Goal: Task Accomplishment & Management: Use online tool/utility

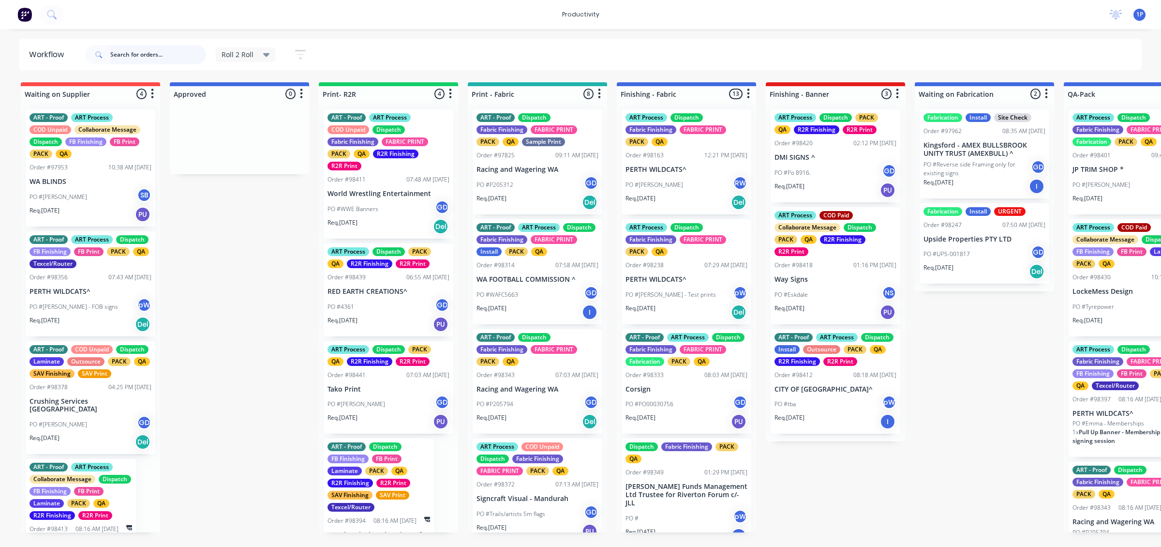
click at [161, 61] on input "text" at bounding box center [158, 54] width 96 height 19
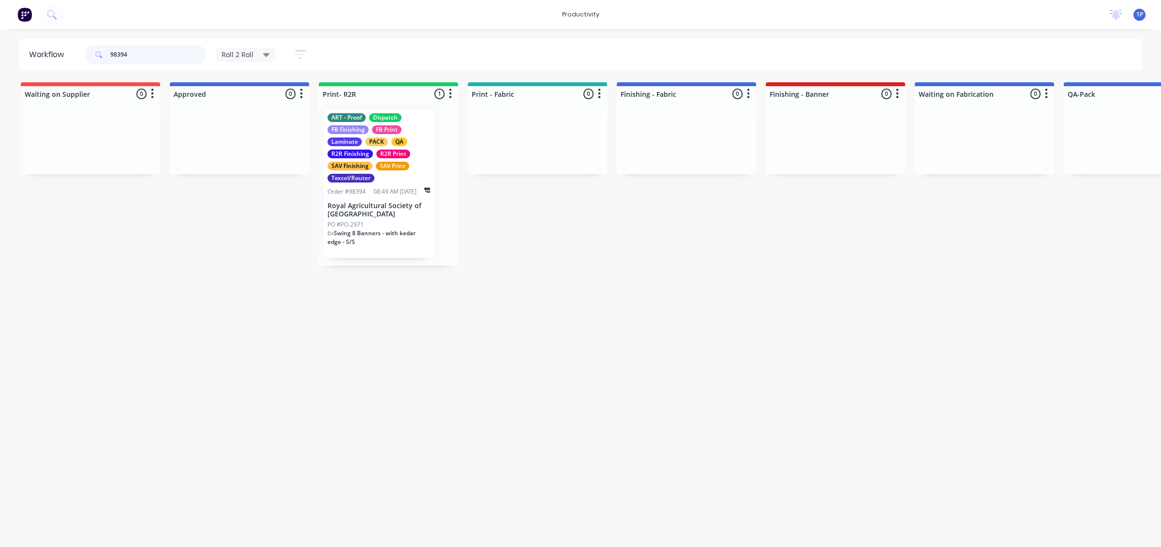
type input "98394"
click at [366, 202] on p "Royal Agricultural Society of [GEOGRAPHIC_DATA]" at bounding box center [379, 210] width 103 height 16
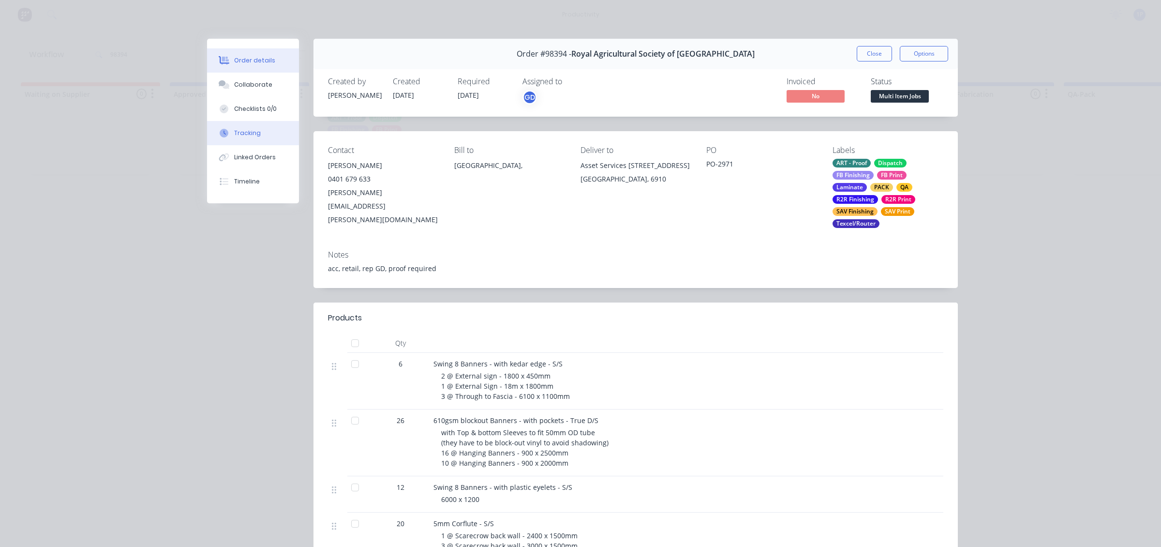
click at [222, 129] on icon at bounding box center [224, 133] width 9 height 9
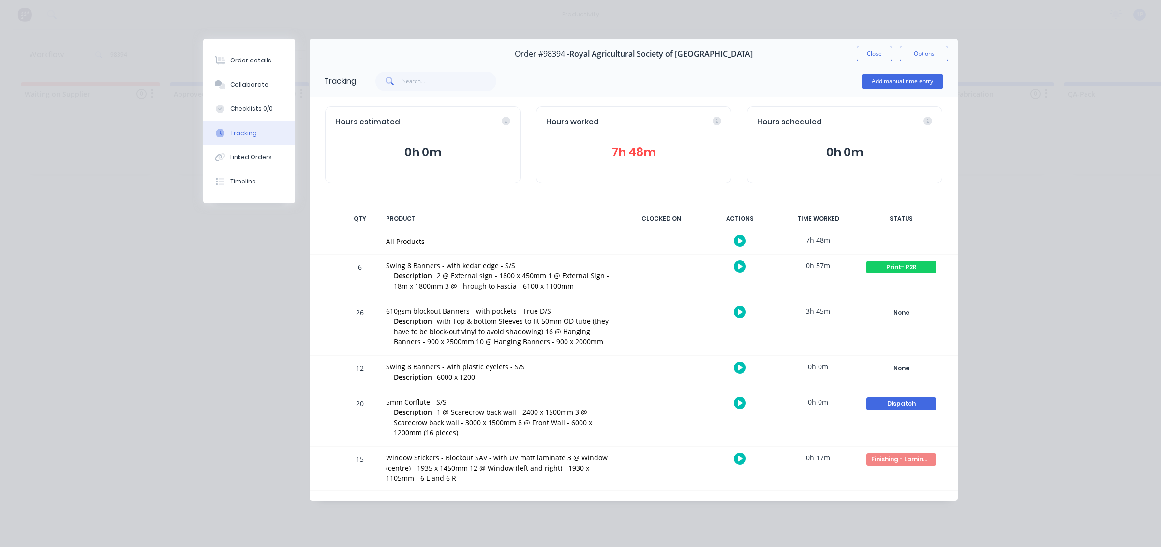
click at [740, 268] on icon "button" at bounding box center [740, 266] width 5 height 6
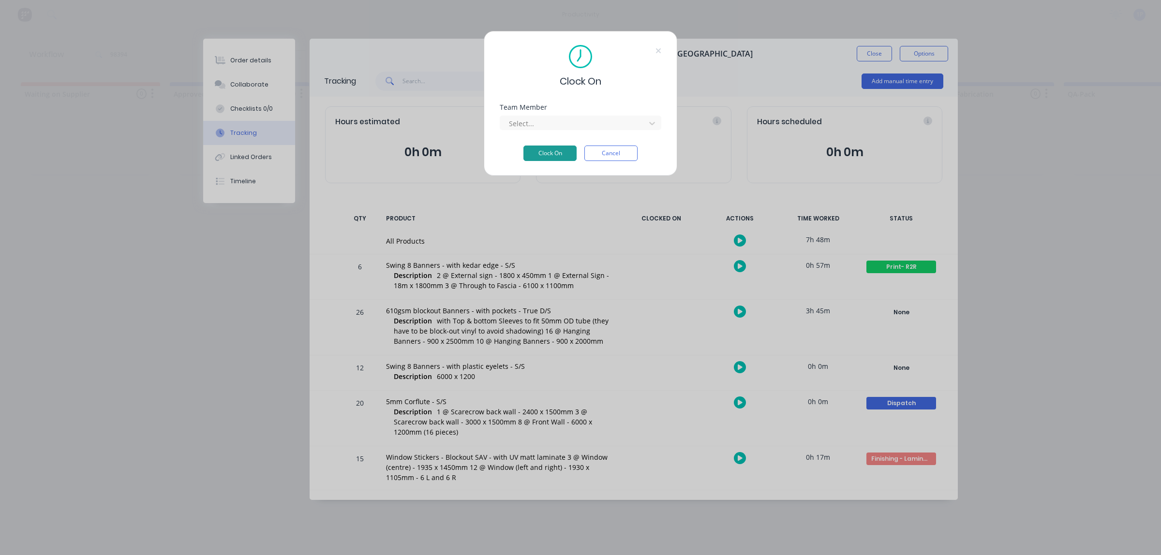
click at [568, 150] on button "Clock On" at bounding box center [549, 153] width 53 height 15
click at [572, 129] on div at bounding box center [574, 124] width 133 height 12
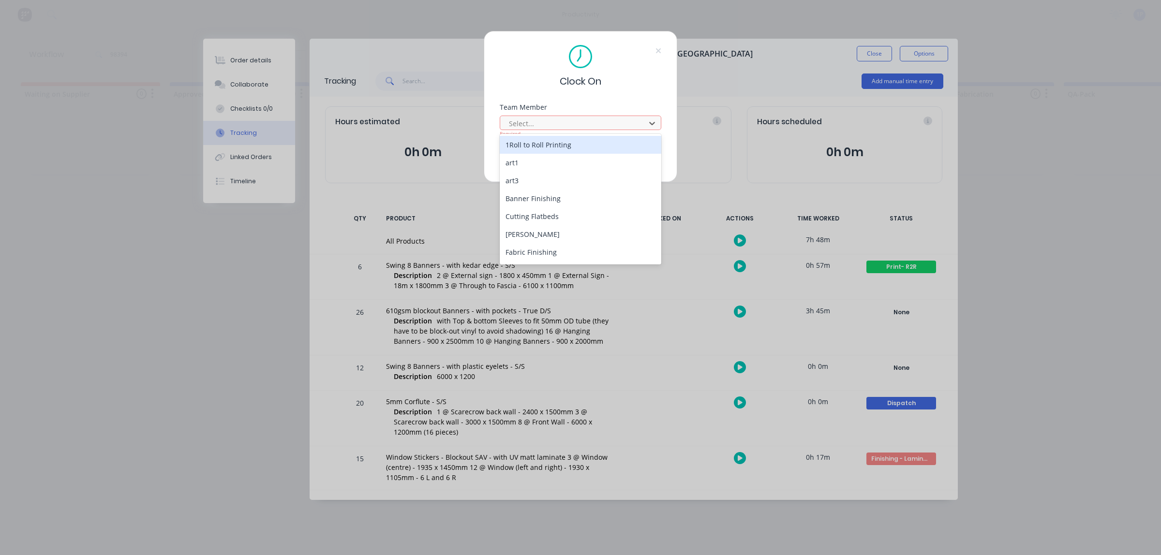
click at [557, 144] on div "1Roll to Roll Printing" at bounding box center [581, 145] width 162 height 18
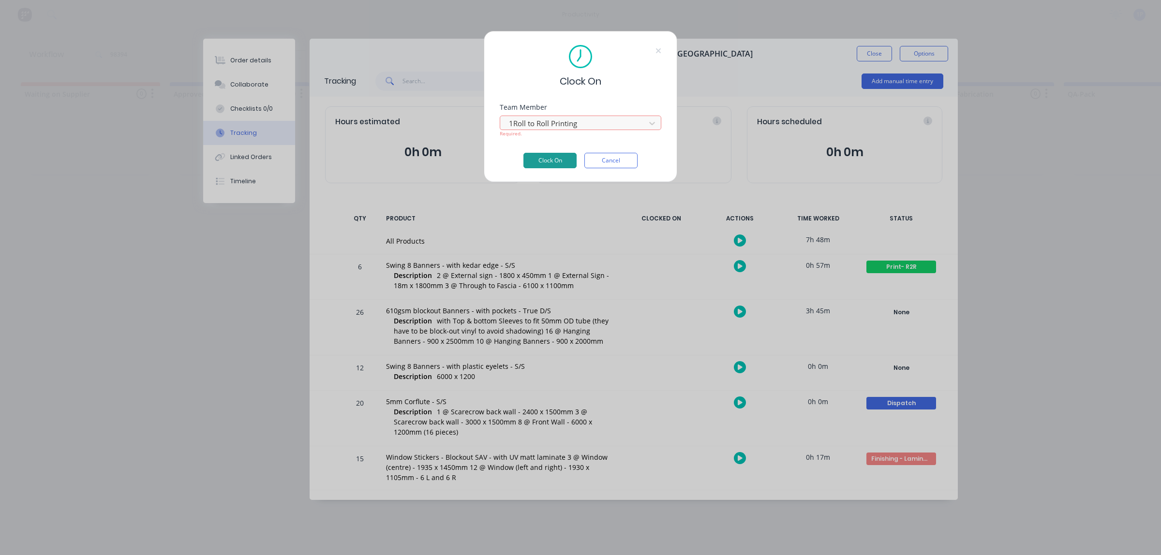
click at [554, 164] on button "Clock On" at bounding box center [549, 160] width 53 height 15
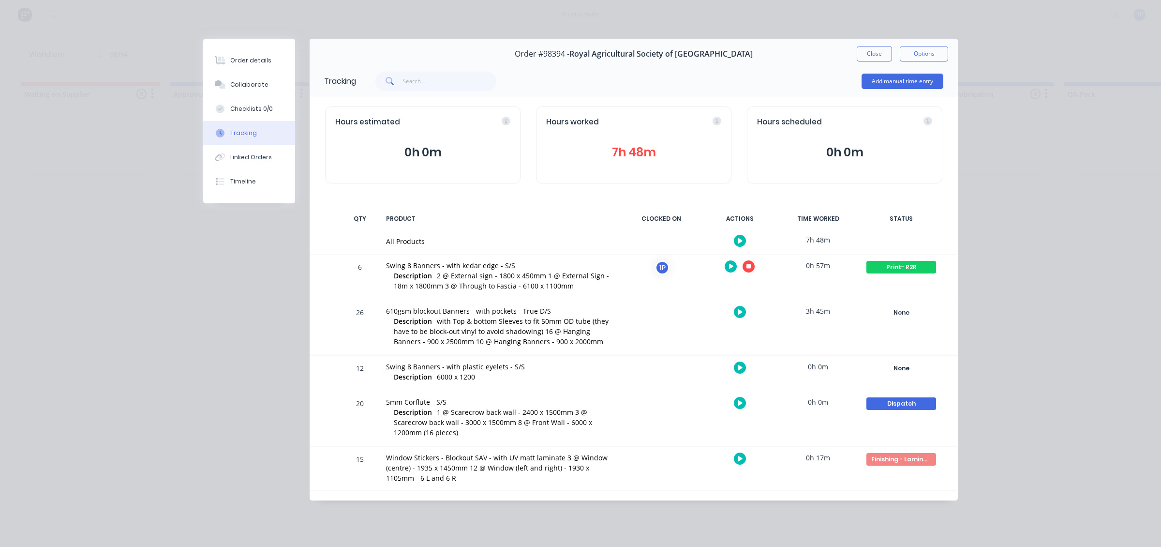
click at [750, 269] on button "button" at bounding box center [749, 266] width 12 height 12
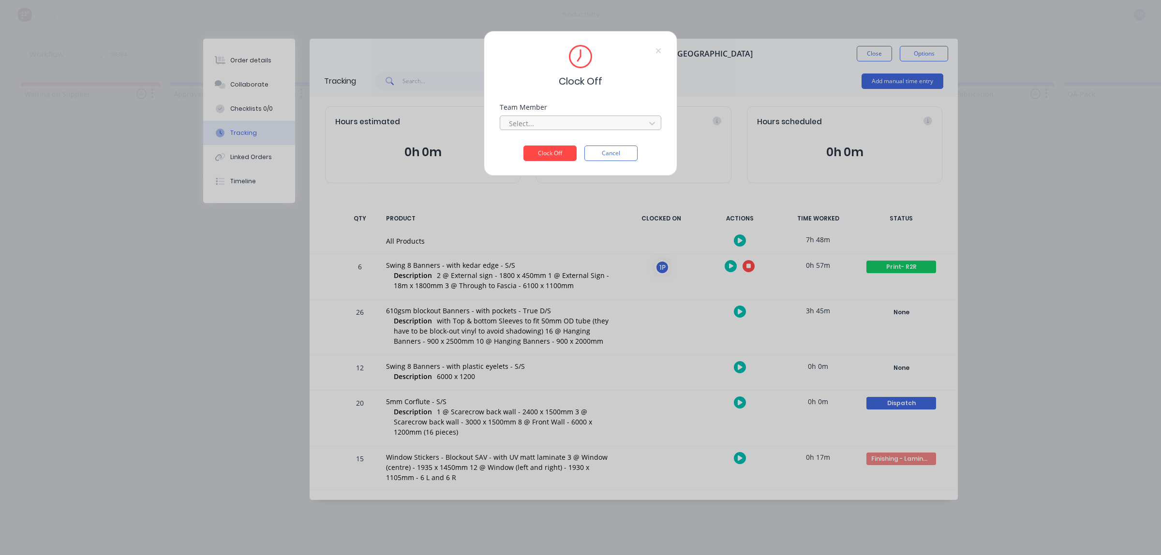
click at [586, 123] on div at bounding box center [574, 124] width 133 height 12
click at [554, 149] on div "1Roll to Roll Printing" at bounding box center [581, 145] width 162 height 18
click at [554, 156] on button "Clock Off" at bounding box center [549, 153] width 53 height 15
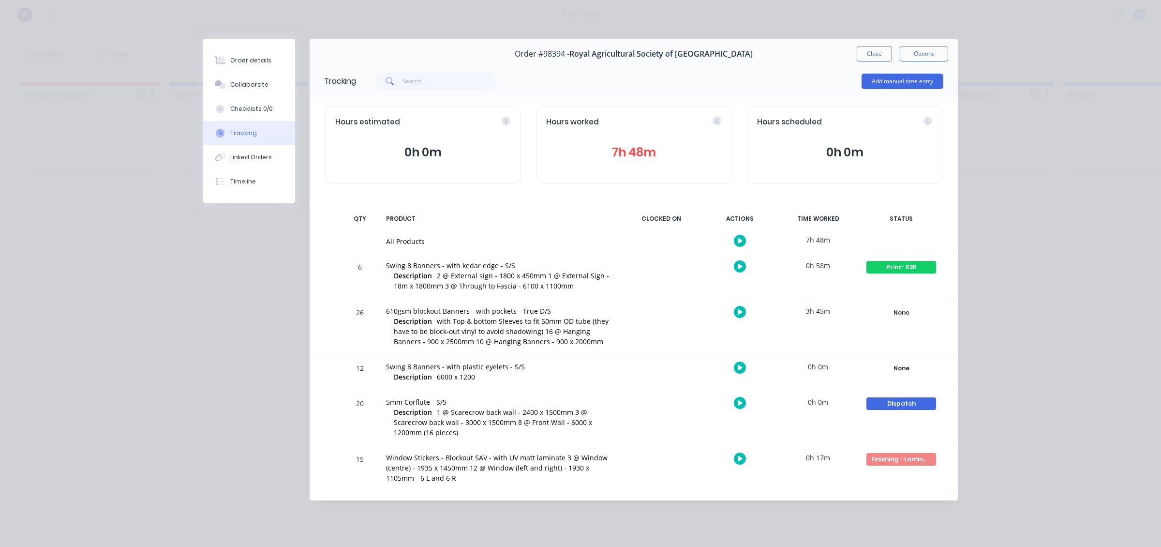
click at [739, 367] on icon "button" at bounding box center [740, 367] width 5 height 5
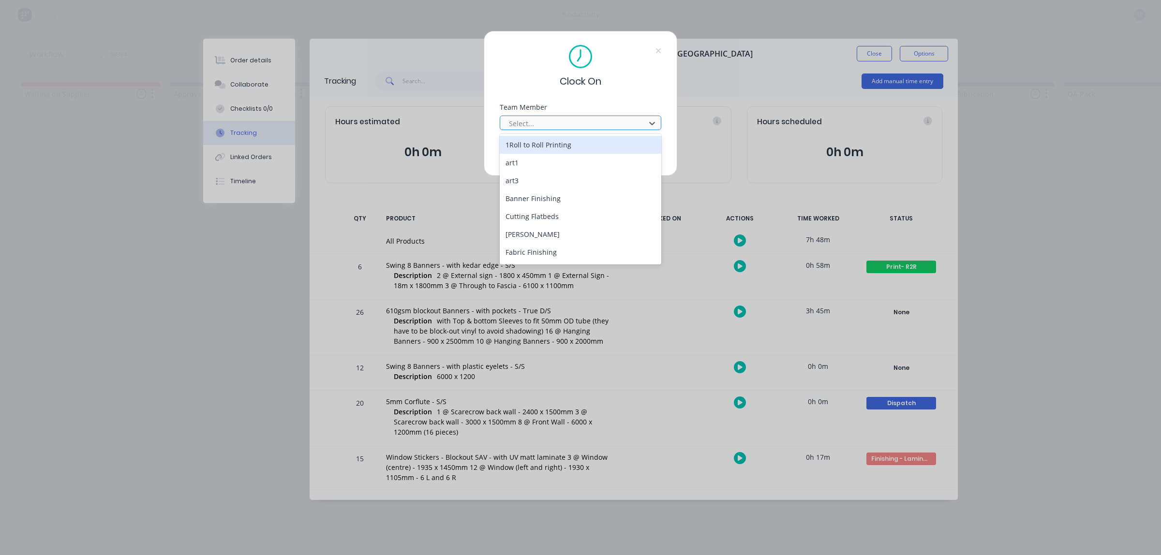
click at [529, 121] on div at bounding box center [574, 124] width 133 height 12
click at [528, 143] on div "1Roll to Roll Printing" at bounding box center [581, 145] width 162 height 18
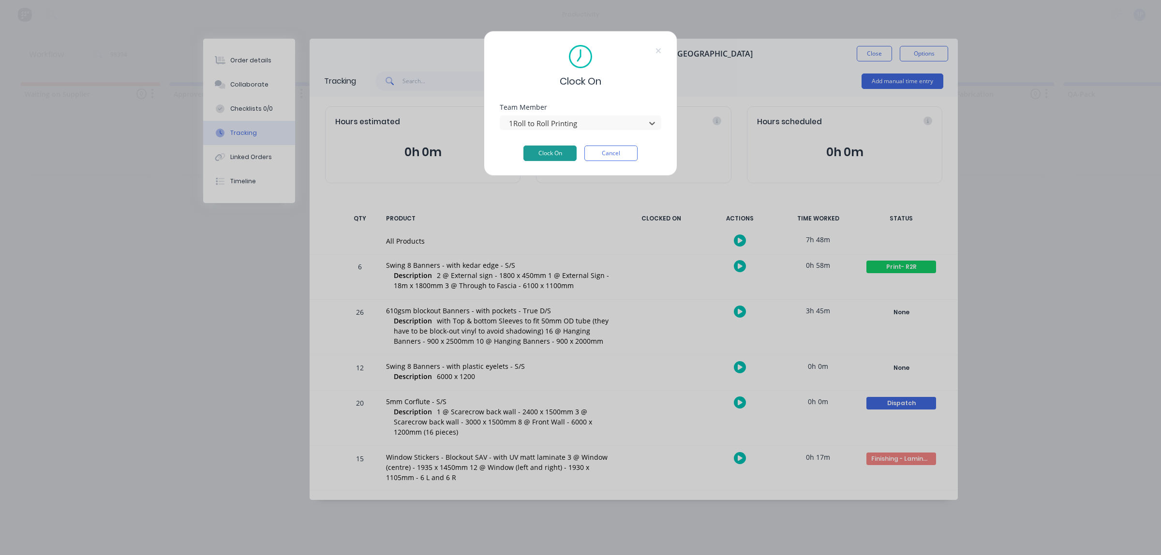
click at [538, 154] on button "Clock On" at bounding box center [549, 153] width 53 height 15
